Goal: Task Accomplishment & Management: Complete application form

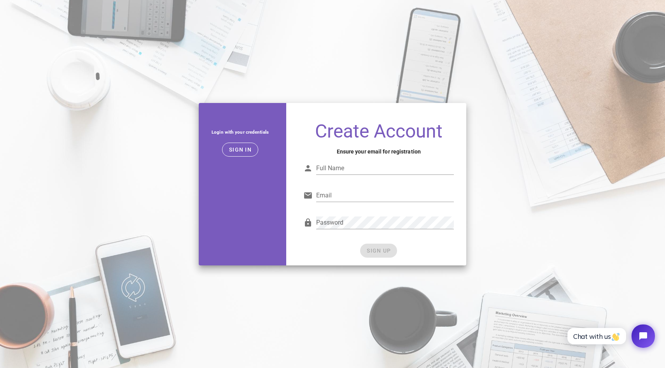
click at [298, 89] on div "Login with your credentials Sign in Create Account Ensure your email for regist…" at bounding box center [332, 184] width 665 height 368
click at [348, 172] on input "Full Name" at bounding box center [385, 168] width 138 height 12
click at [349, 169] on input "Gustavo" at bounding box center [385, 168] width 138 height 12
click at [339, 195] on input "Email" at bounding box center [385, 195] width 138 height 12
click at [349, 170] on input "Gustavo" at bounding box center [385, 168] width 138 height 12
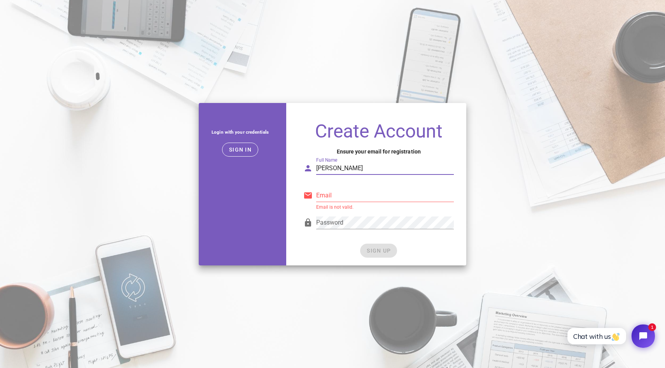
type input "Gustavo Soto"
click at [339, 191] on input "Email" at bounding box center [385, 195] width 138 height 12
type input "gsoto.maroto@gmail.com"
click at [386, 251] on div "SIGN UP" at bounding box center [378, 251] width 151 height 14
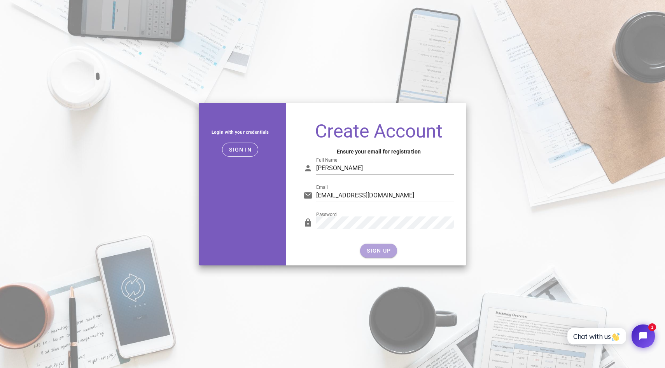
click at [381, 250] on span "SIGN UP" at bounding box center [378, 251] width 25 height 6
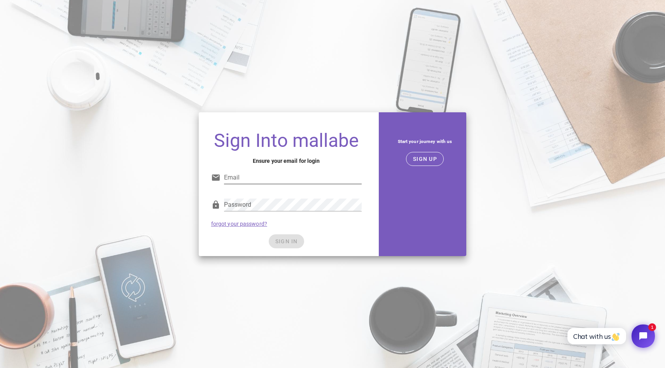
click at [242, 178] on input "Email" at bounding box center [293, 178] width 138 height 12
type input "gsoto.maroto@gmail.com"
click at [289, 242] on div "SIGN IN" at bounding box center [286, 242] width 151 height 14
click at [287, 242] on span "SIGN IN" at bounding box center [286, 241] width 23 height 6
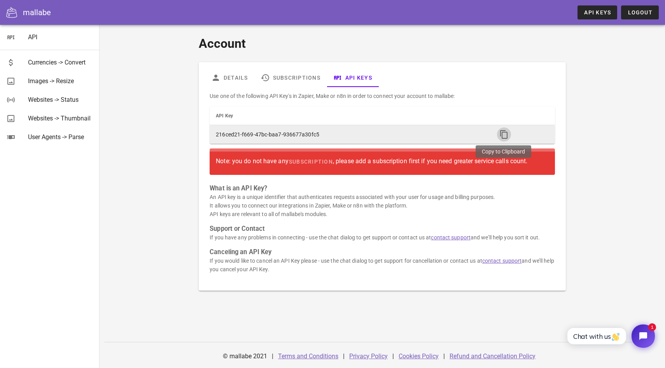
click at [503, 133] on icon "button" at bounding box center [503, 134] width 9 height 9
